Goal: Transaction & Acquisition: Purchase product/service

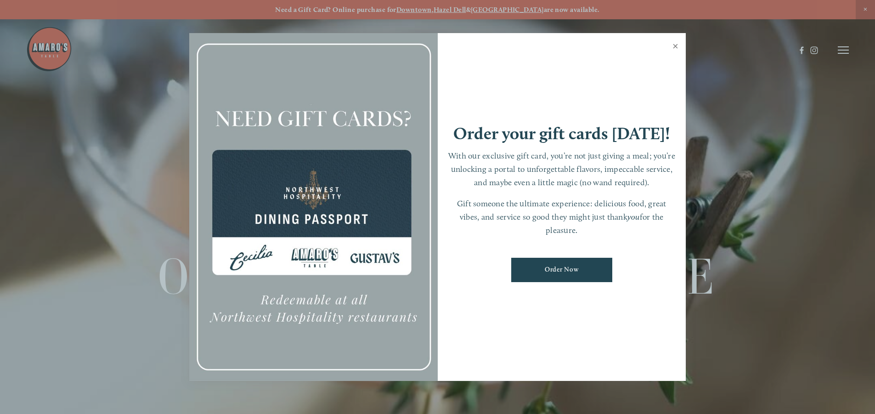
click at [677, 42] on link "Close" at bounding box center [676, 47] width 18 height 26
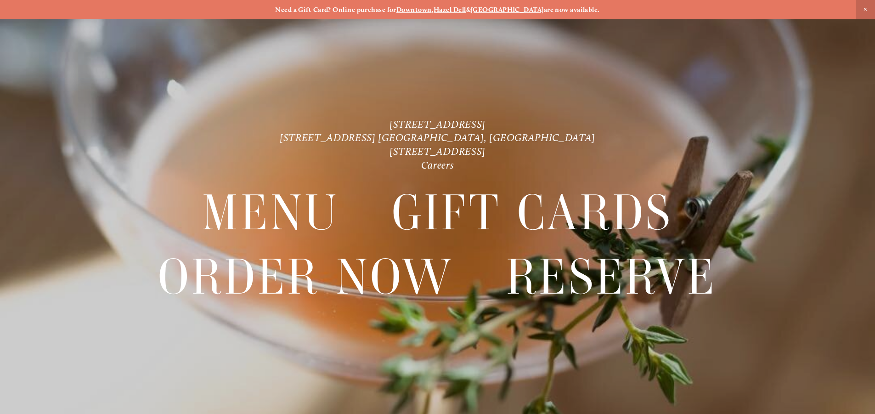
scroll to position [19, 0]
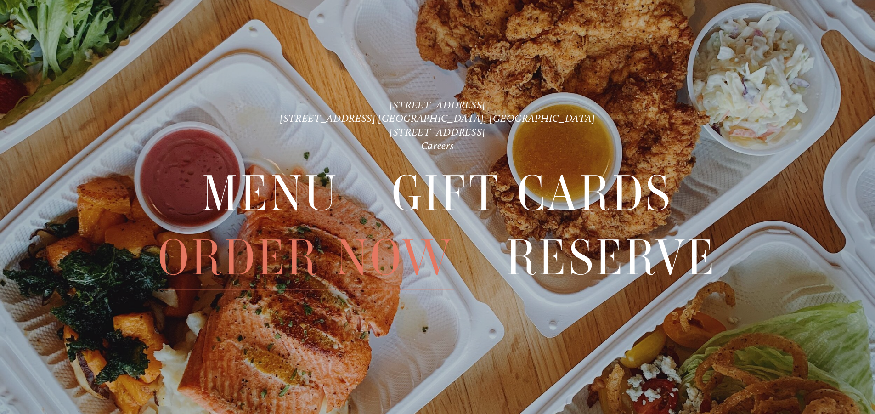
click at [299, 256] on span "Order Now" at bounding box center [306, 257] width 296 height 63
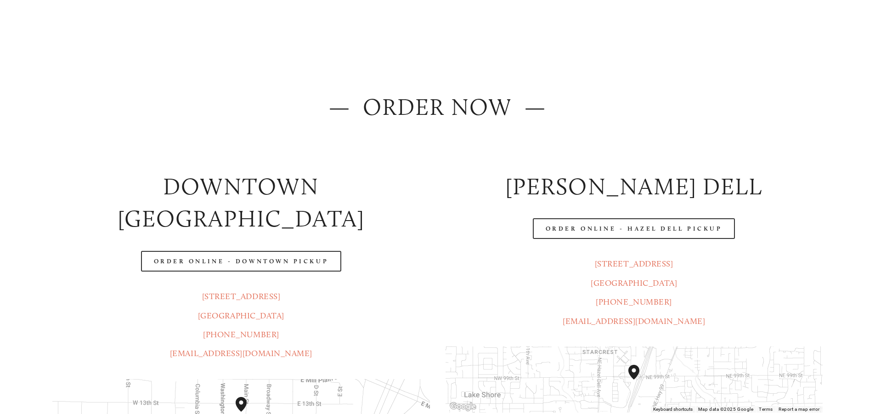
scroll to position [92, 0]
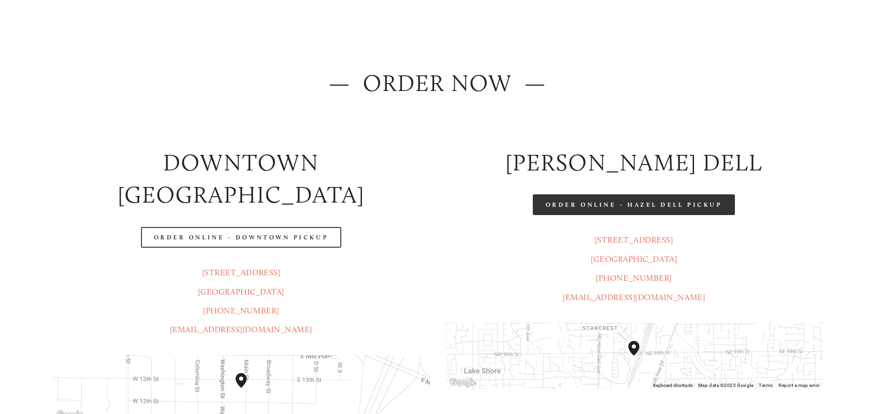
click at [665, 205] on link "Order Online - Hazel Dell Pickup" at bounding box center [634, 204] width 203 height 21
